Goal: Use online tool/utility: Utilize a website feature to perform a specific function

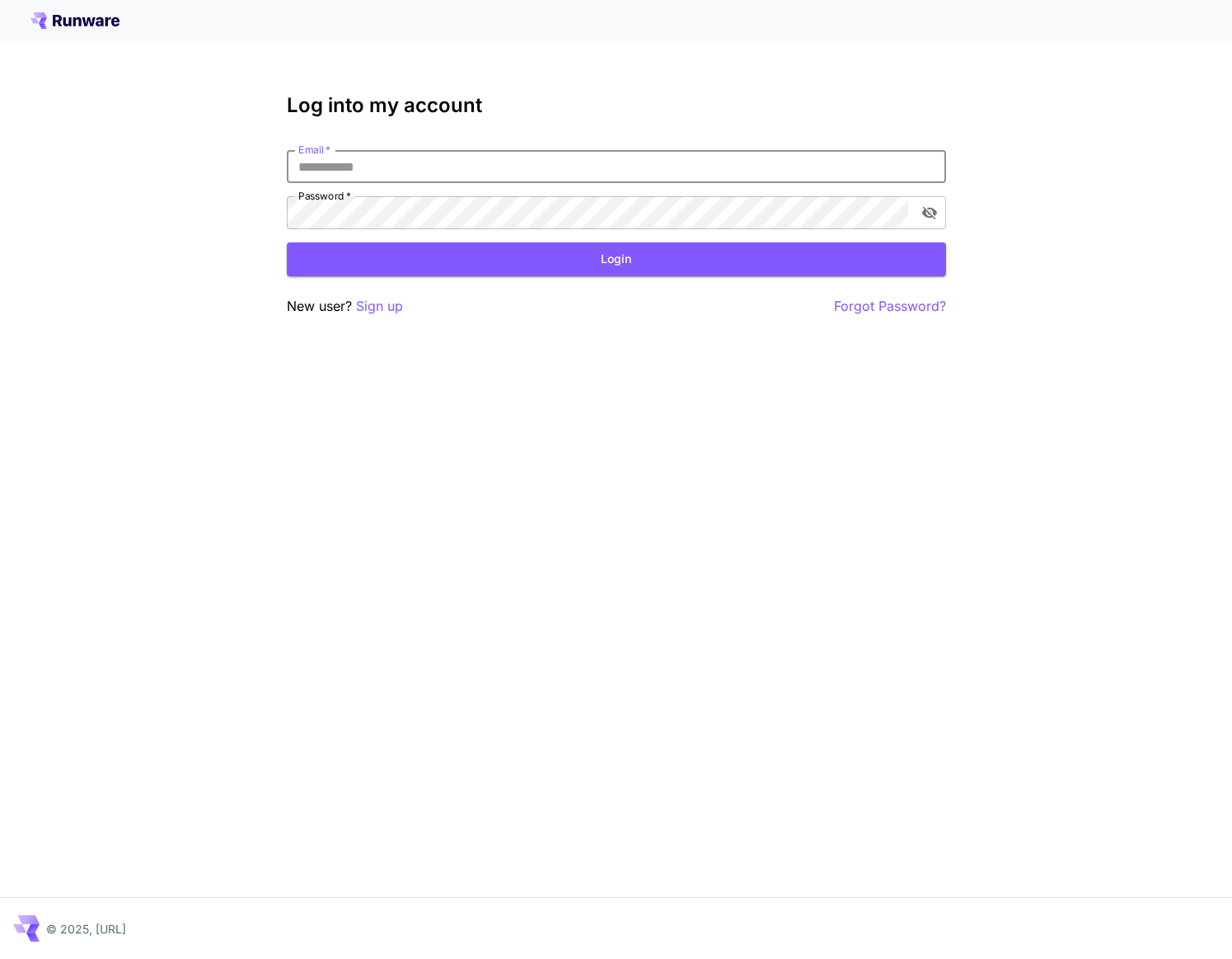
click at [352, 162] on input "Email   *" at bounding box center [617, 167] width 659 height 33
click at [936, 159] on input "Email   *" at bounding box center [617, 167] width 659 height 33
click at [0, 958] on com-1password-button at bounding box center [0, 959] width 0 height 0
type input "**********"
